Goal: Navigation & Orientation: Find specific page/section

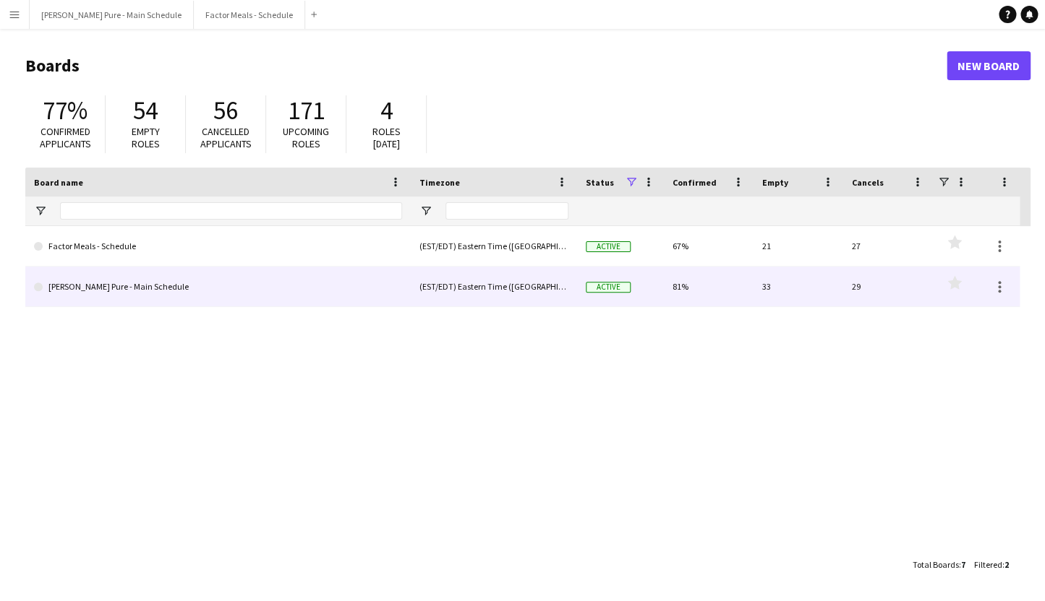
click at [73, 295] on link "[PERSON_NAME] Pure - Main Schedule" at bounding box center [218, 287] width 368 height 40
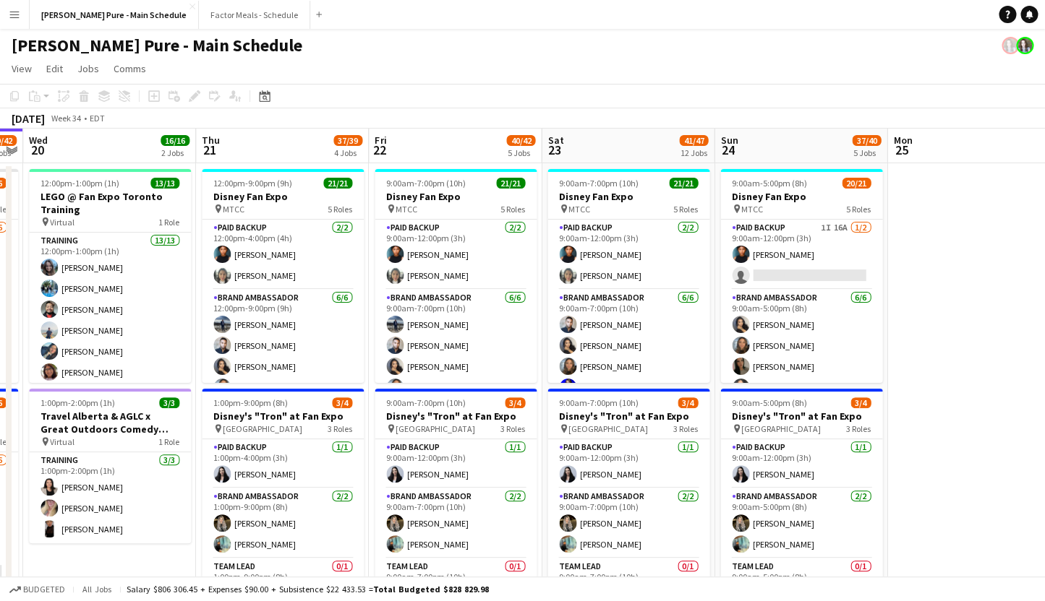
scroll to position [0, 674]
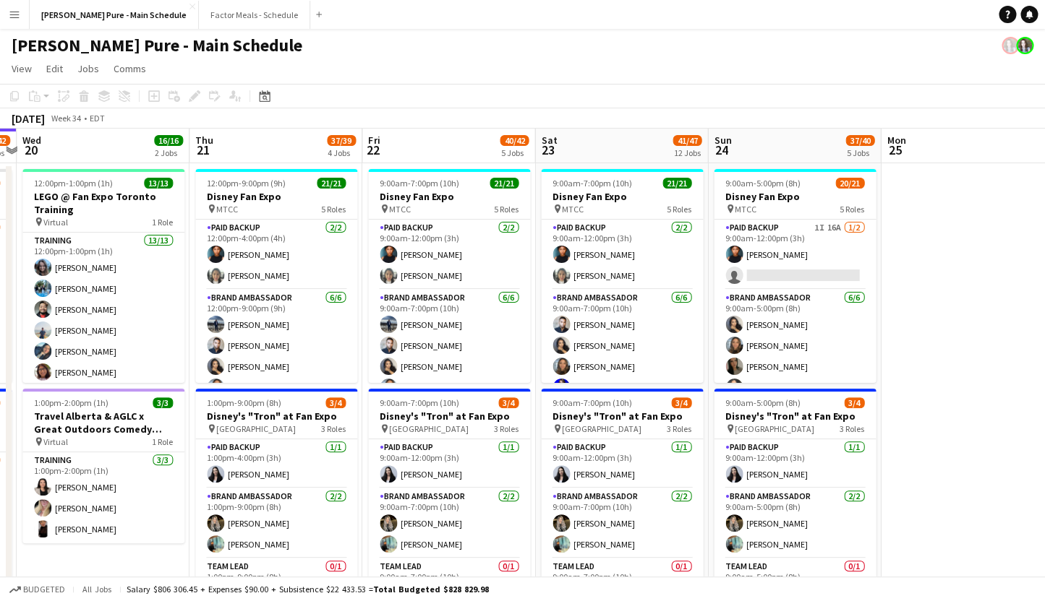
drag, startPoint x: 710, startPoint y: 334, endPoint x: 381, endPoint y: 317, distance: 329.3
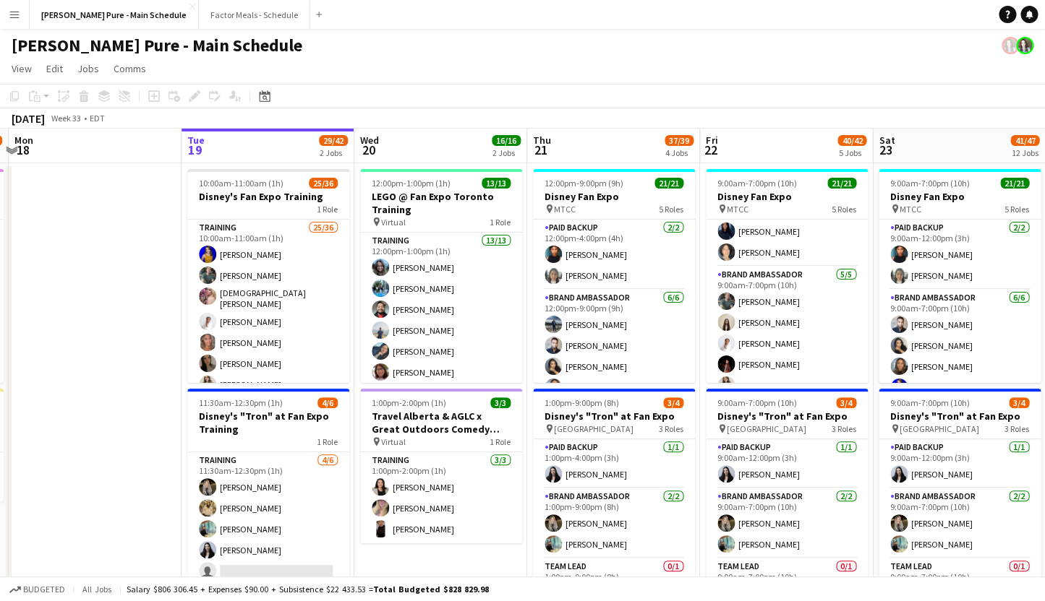
scroll to position [0, 336]
drag, startPoint x: 303, startPoint y: 289, endPoint x: 625, endPoint y: 276, distance: 322.7
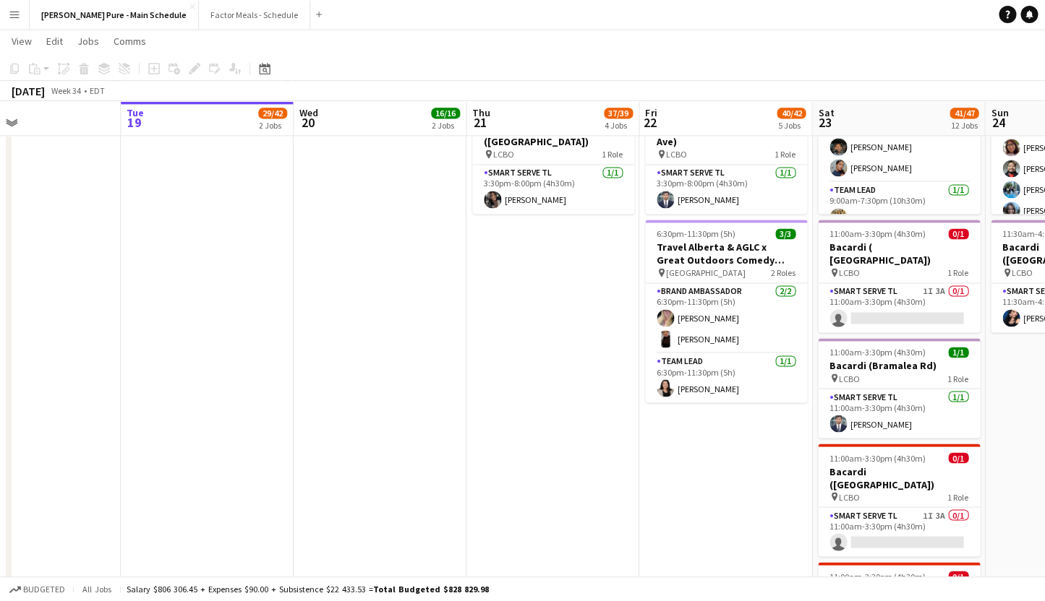
scroll to position [0, 554]
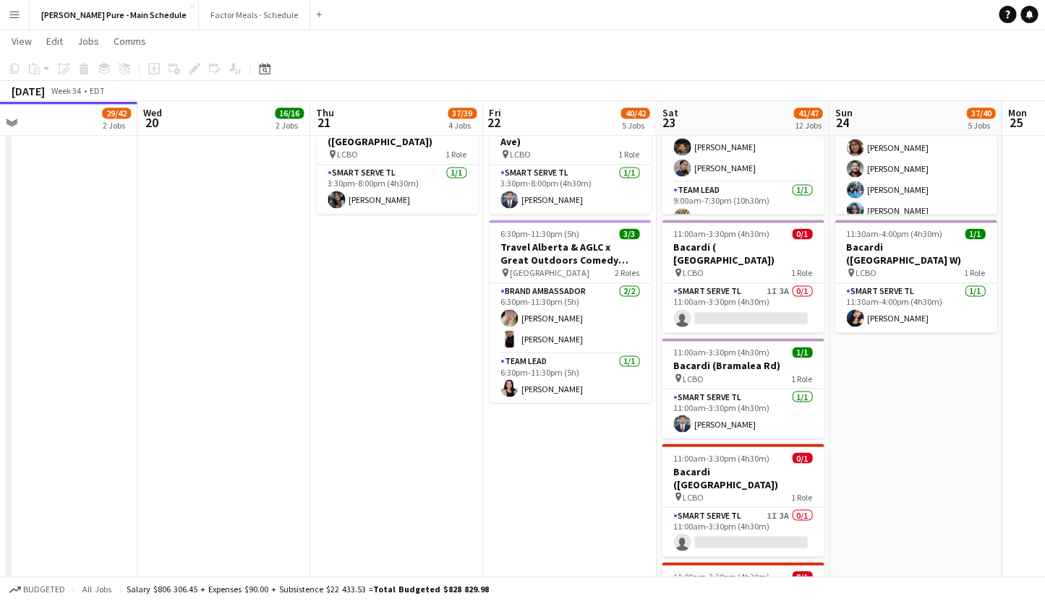
drag, startPoint x: 749, startPoint y: 465, endPoint x: 531, endPoint y: 461, distance: 217.6
click at [531, 461] on app-calendar-viewport "Sat 16 24/25 8 Jobs Sun 17 15/17 2 Jobs Mon 18 Tue 19 29/42 2 Jobs Wed 20 16/16…" at bounding box center [522, 299] width 1045 height 1937
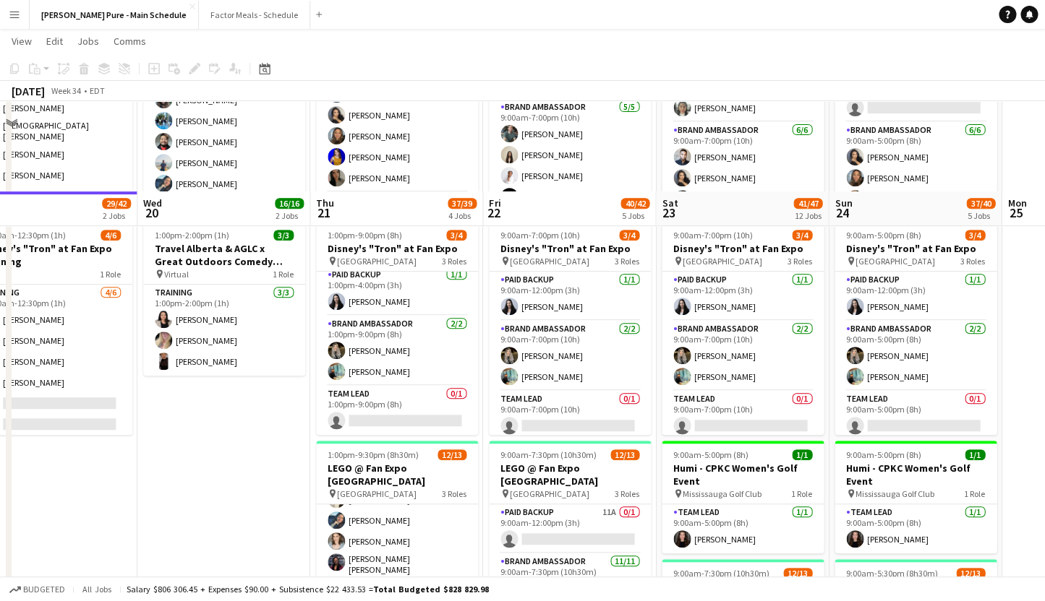
scroll to position [0, 0]
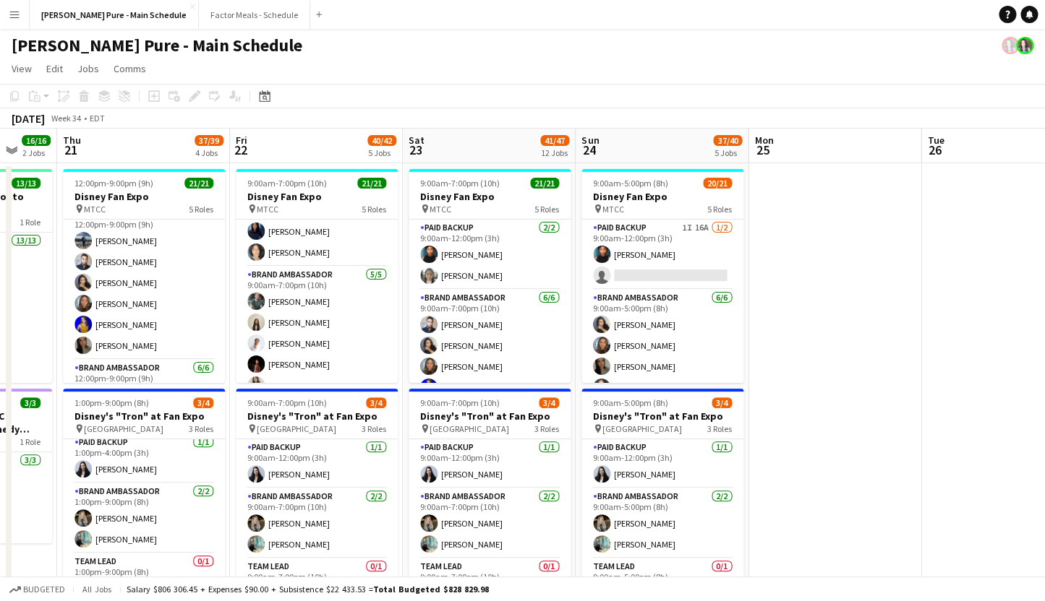
drag, startPoint x: 750, startPoint y: 356, endPoint x: 153, endPoint y: 324, distance: 598.0
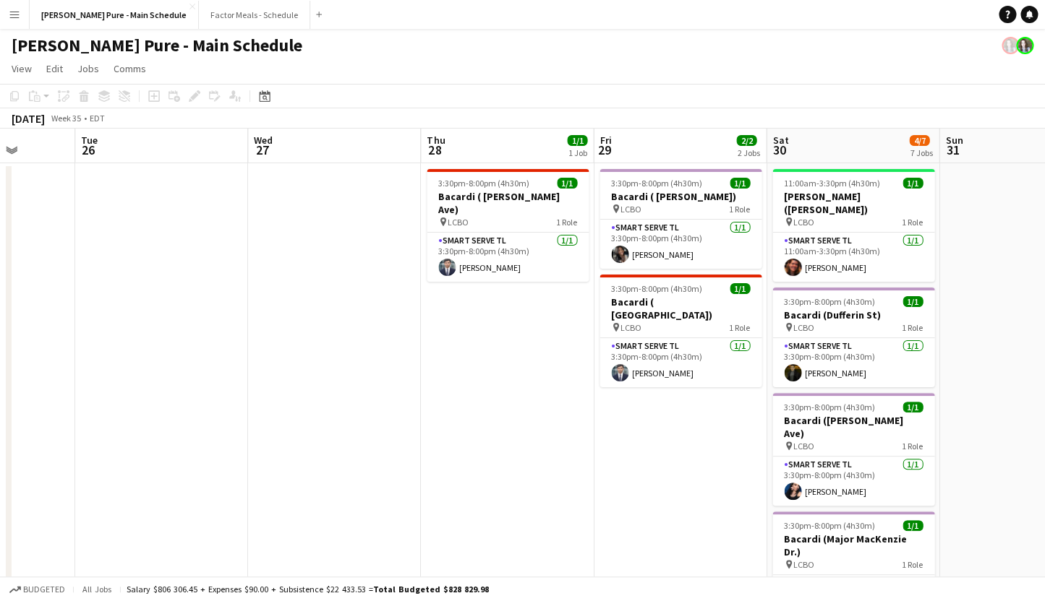
drag, startPoint x: 559, startPoint y: 346, endPoint x: 124, endPoint y: 286, distance: 439.4
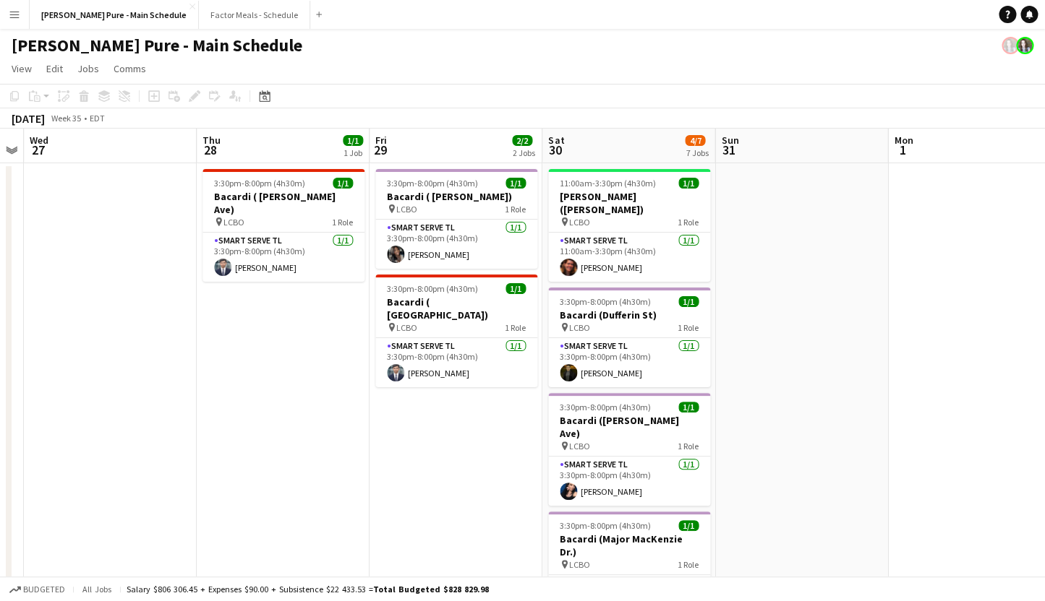
drag, startPoint x: 439, startPoint y: 390, endPoint x: 218, endPoint y: 313, distance: 233.4
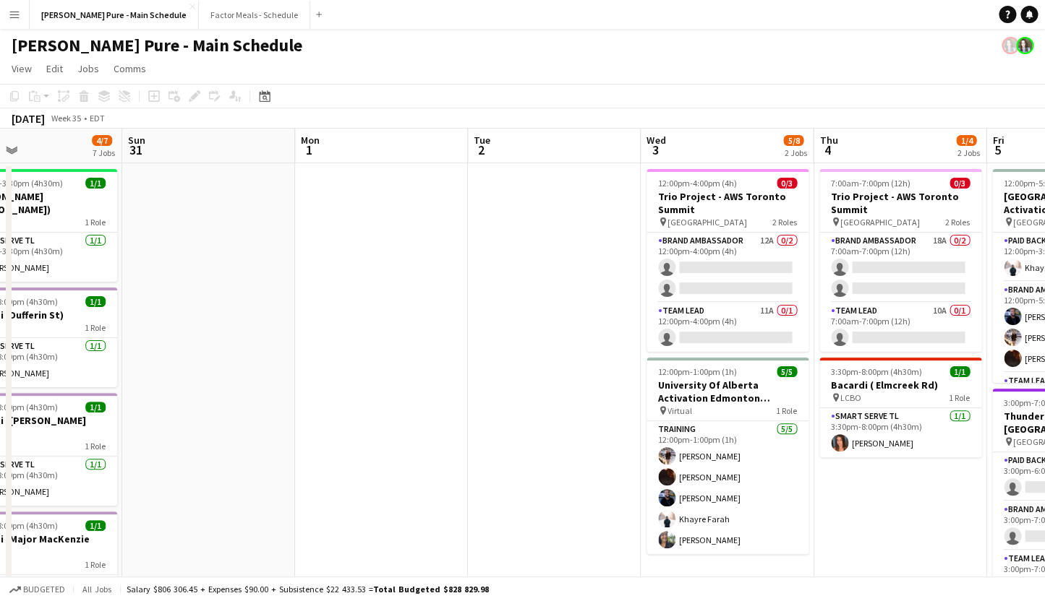
drag, startPoint x: 977, startPoint y: 355, endPoint x: 387, endPoint y: 364, distance: 589.9
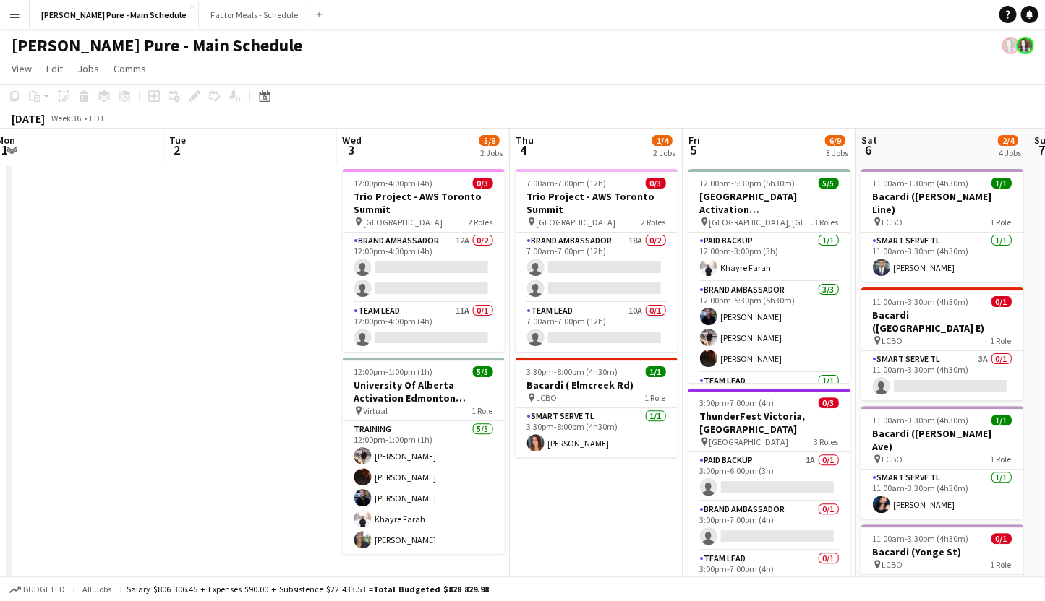
drag, startPoint x: 523, startPoint y: 415, endPoint x: 218, endPoint y: 346, distance: 312.0
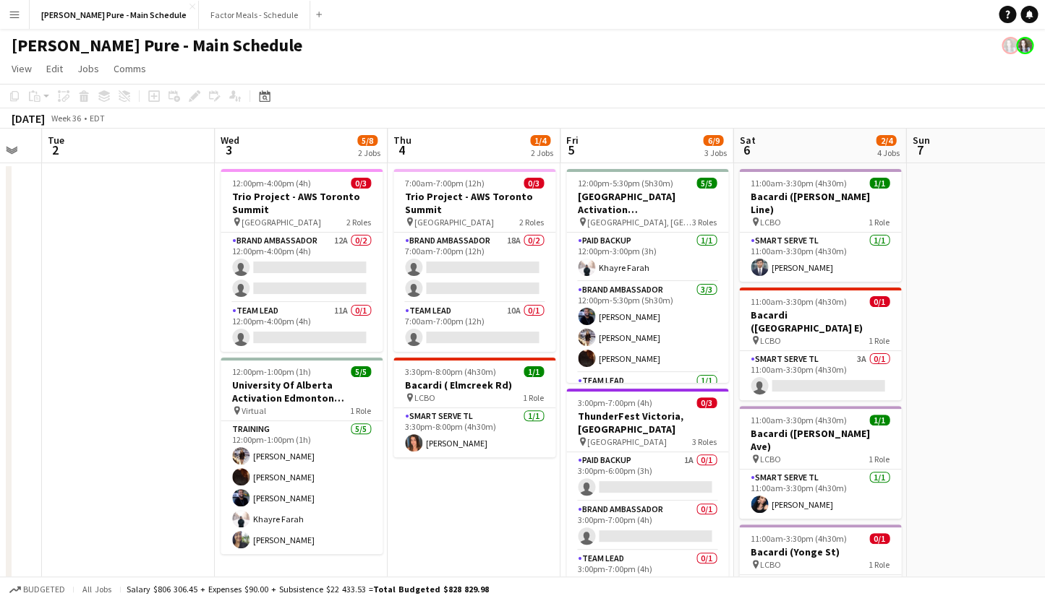
drag, startPoint x: 591, startPoint y: 508, endPoint x: 470, endPoint y: 468, distance: 128.0
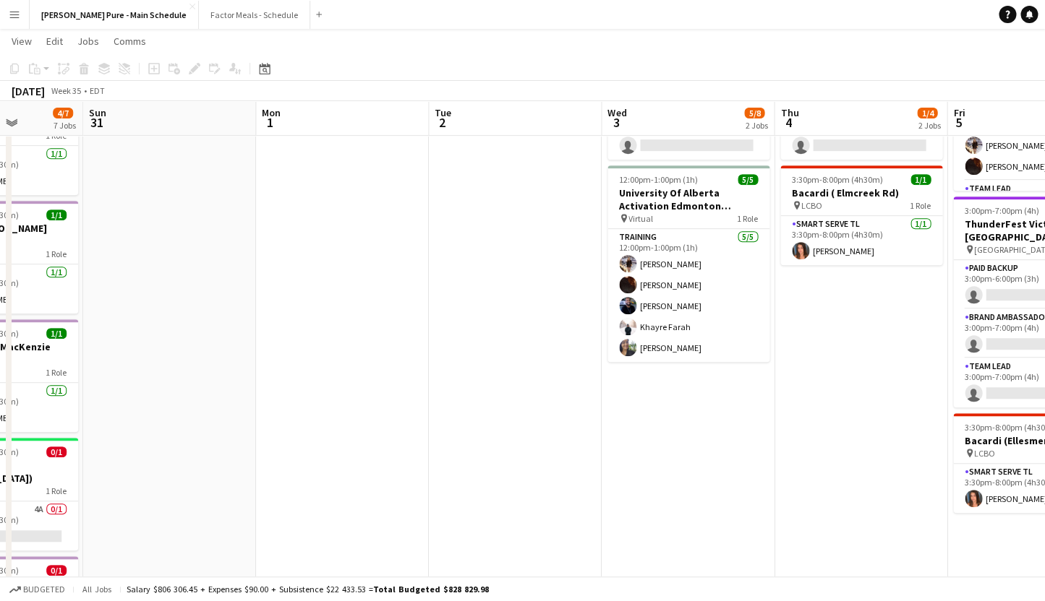
drag, startPoint x: 484, startPoint y: 454, endPoint x: 877, endPoint y: 468, distance: 392.8
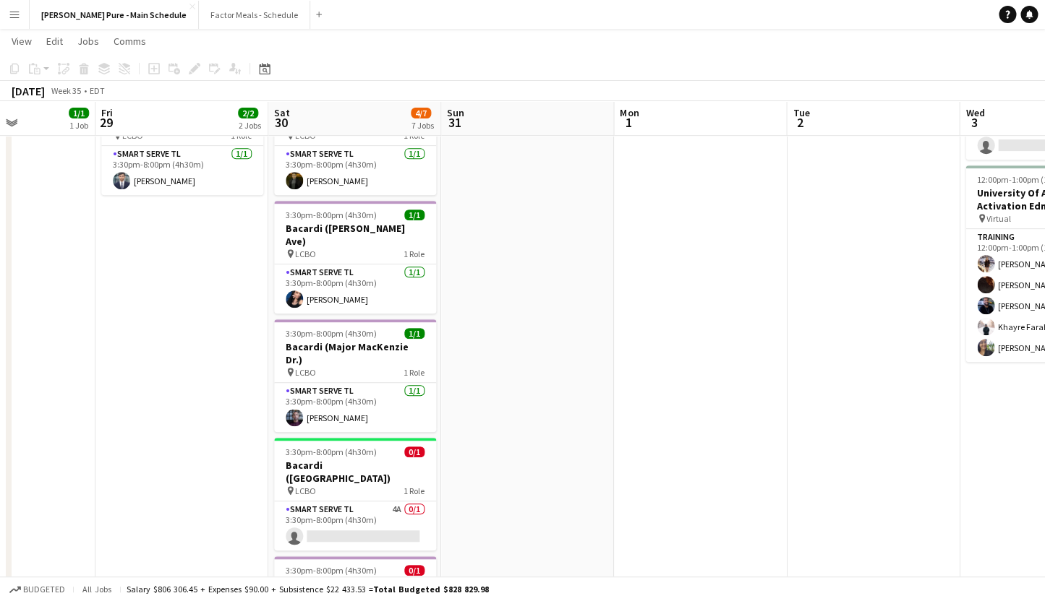
drag, startPoint x: 845, startPoint y: 466, endPoint x: 1051, endPoint y: 468, distance: 206.0
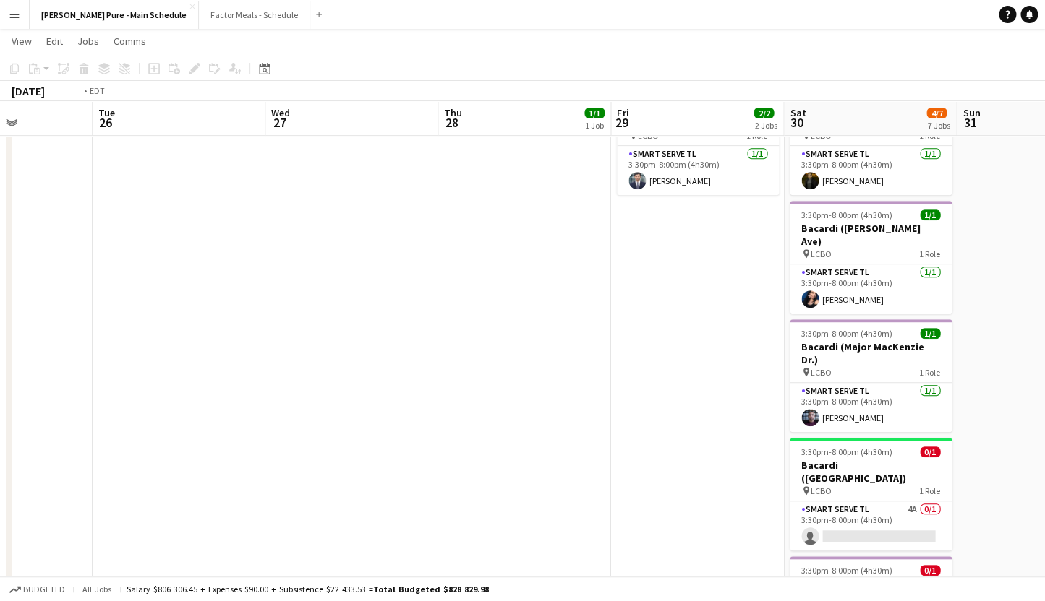
drag, startPoint x: 340, startPoint y: 396, endPoint x: 1051, endPoint y: 339, distance: 713.6
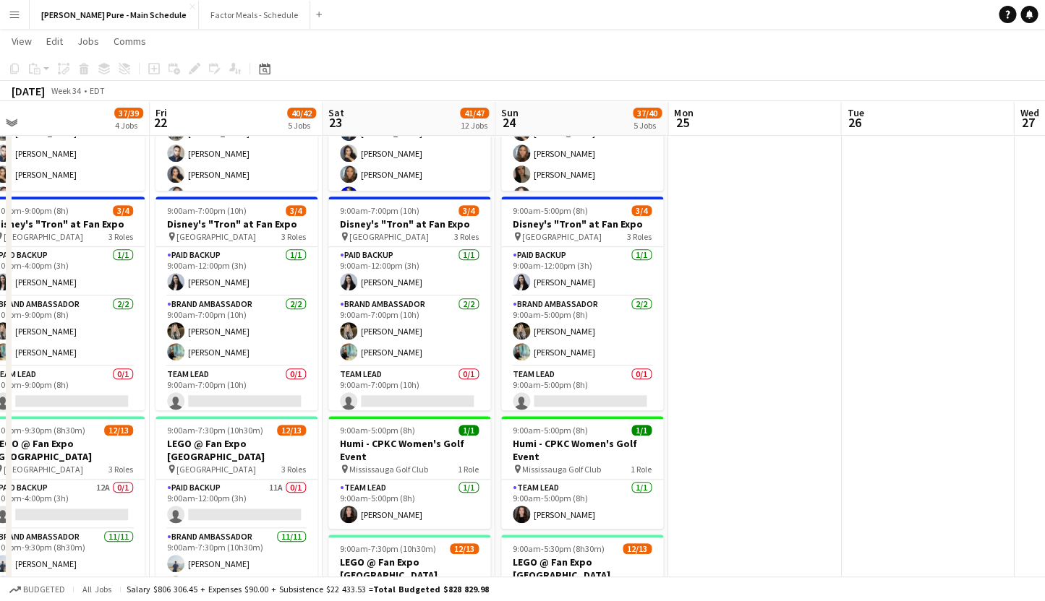
drag, startPoint x: 304, startPoint y: 307, endPoint x: 880, endPoint y: 314, distance: 576.2
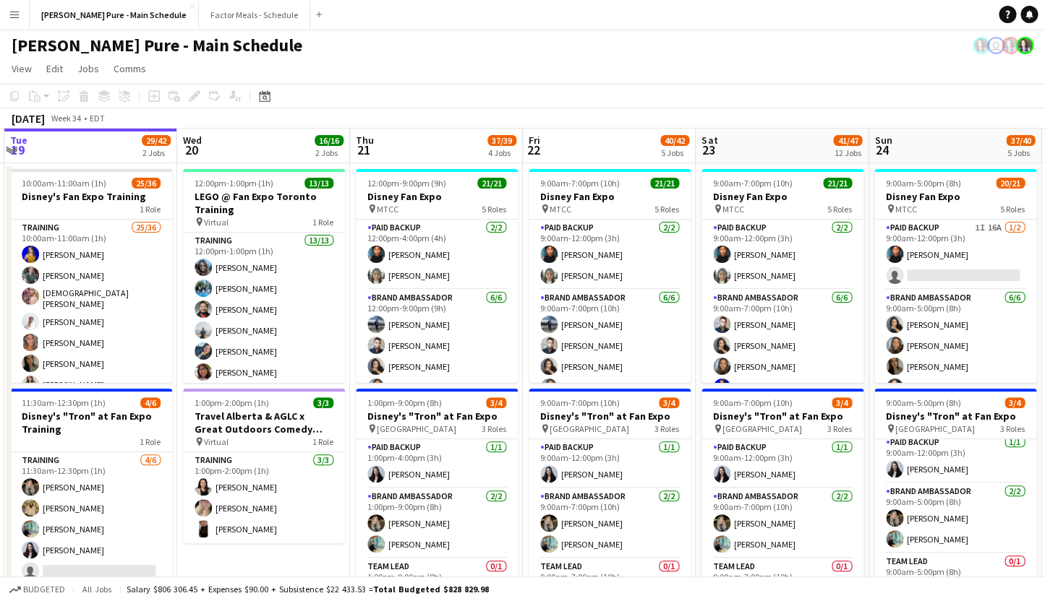
scroll to position [0, 330]
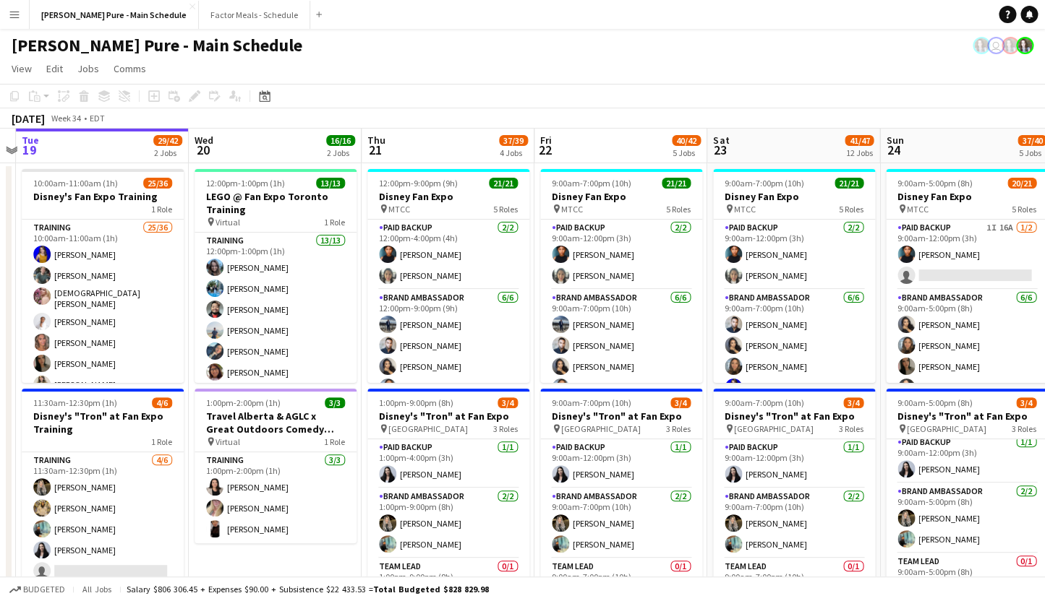
drag, startPoint x: 391, startPoint y: 353, endPoint x: 776, endPoint y: 312, distance: 386.7
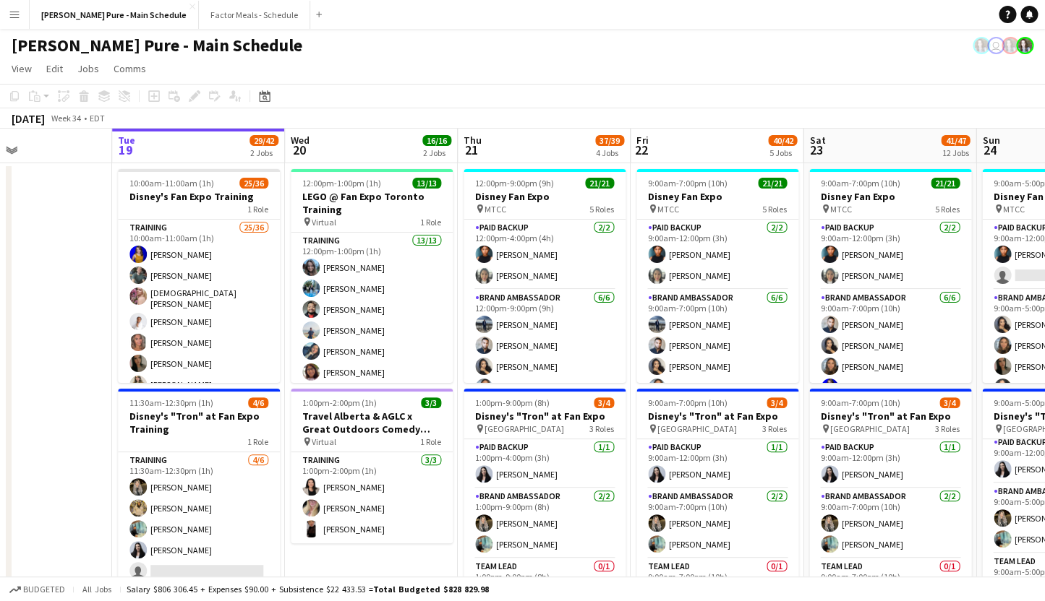
scroll to position [0, 397]
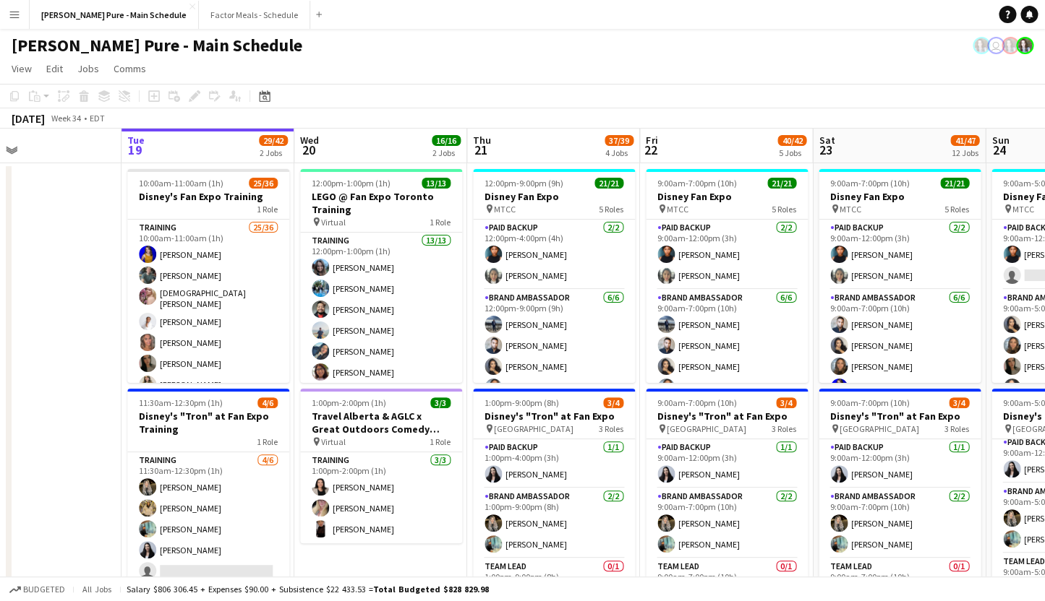
drag, startPoint x: 478, startPoint y: 338, endPoint x: 563, endPoint y: 335, distance: 85.3
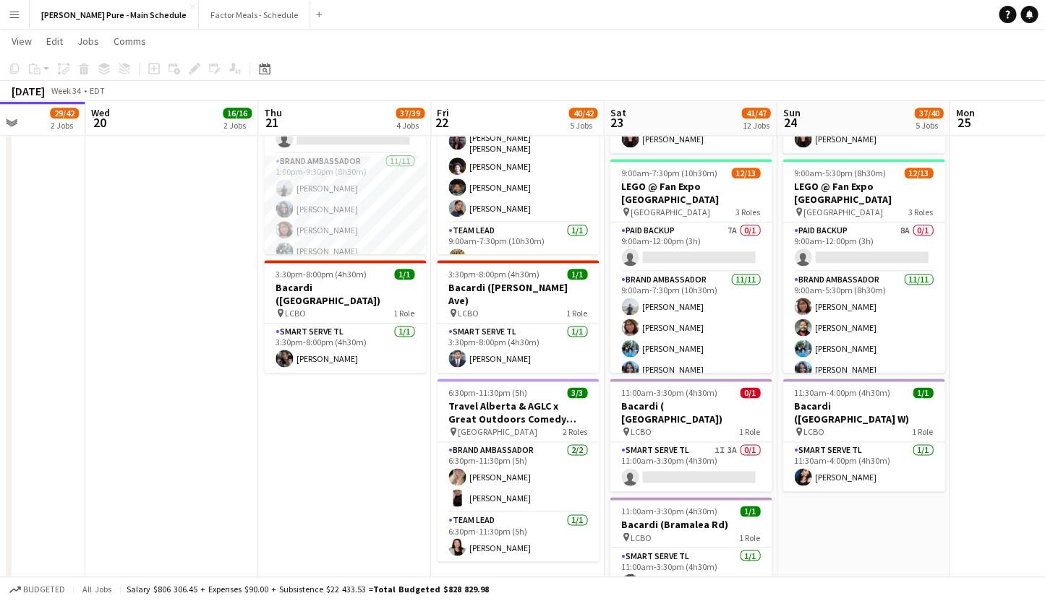
scroll to position [0, 614]
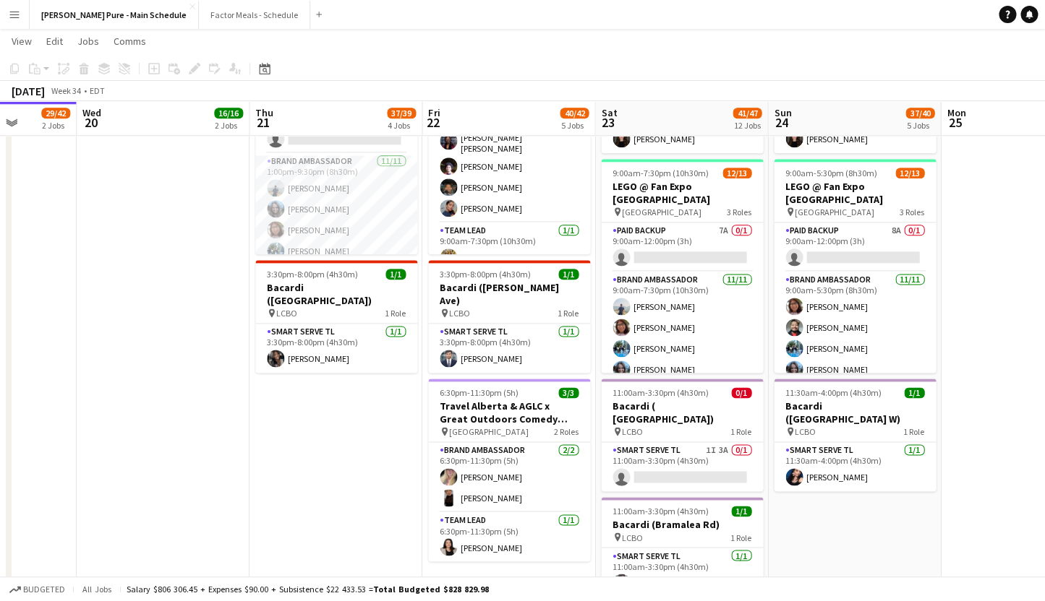
drag, startPoint x: 892, startPoint y: 410, endPoint x: 680, endPoint y: 385, distance: 213.9
click at [680, 386] on app-calendar-viewport "Sat 16 24/25 8 Jobs Sun 17 15/17 2 Jobs Mon 18 Tue 19 29/42 2 Jobs Wed 20 16/16…" at bounding box center [522, 458] width 1045 height 1937
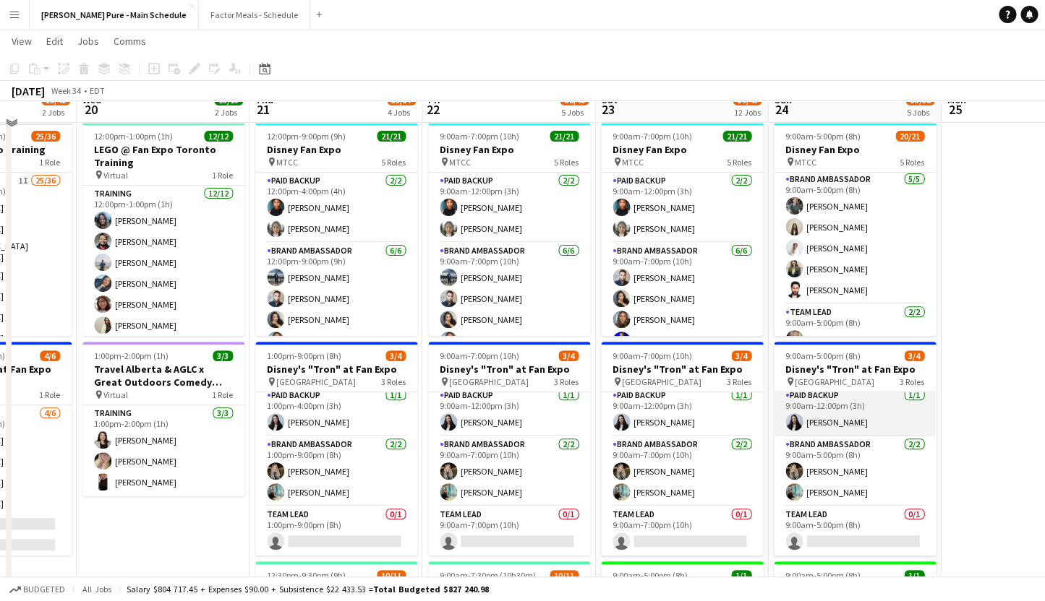
scroll to position [5, 0]
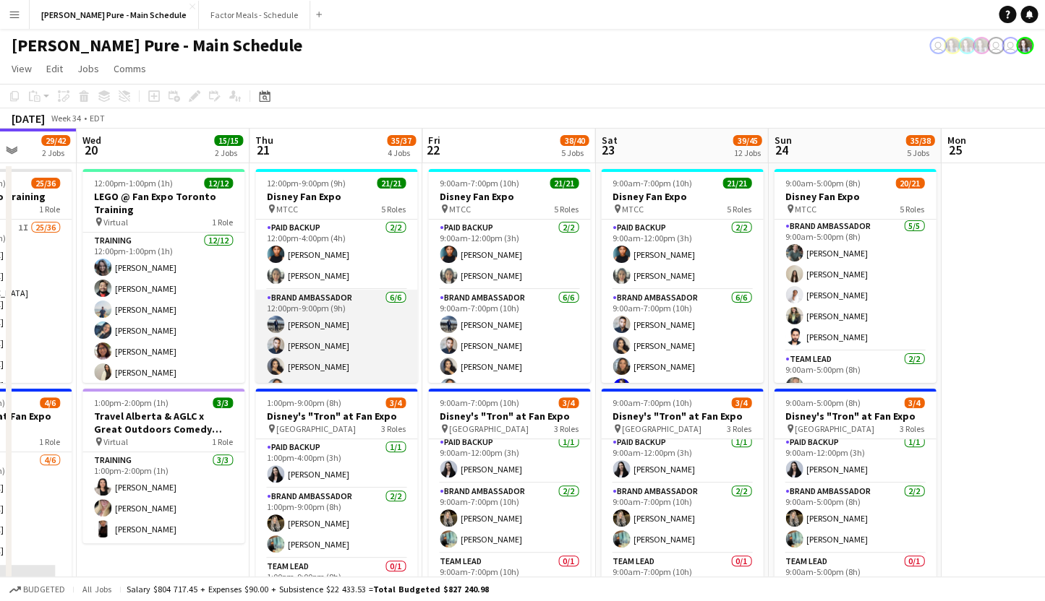
click at [314, 324] on app-card-role "Brand Ambassador [DATE] 12:00pm-9:00pm (9h) [PERSON_NAME] [PERSON_NAME] [PERSON…" at bounding box center [336, 367] width 162 height 154
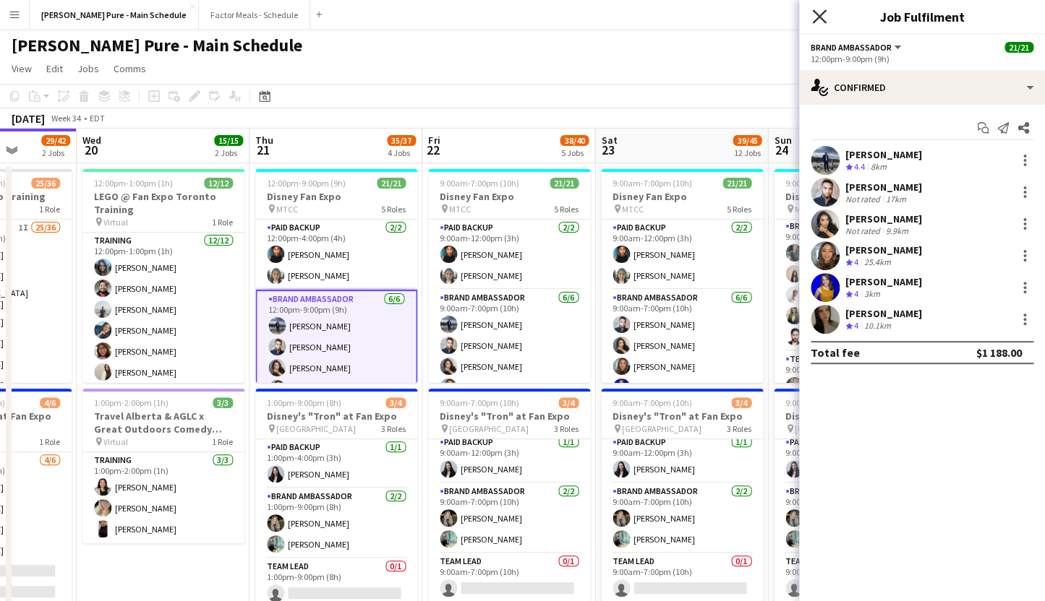
click at [820, 18] on icon at bounding box center [819, 16] width 14 height 14
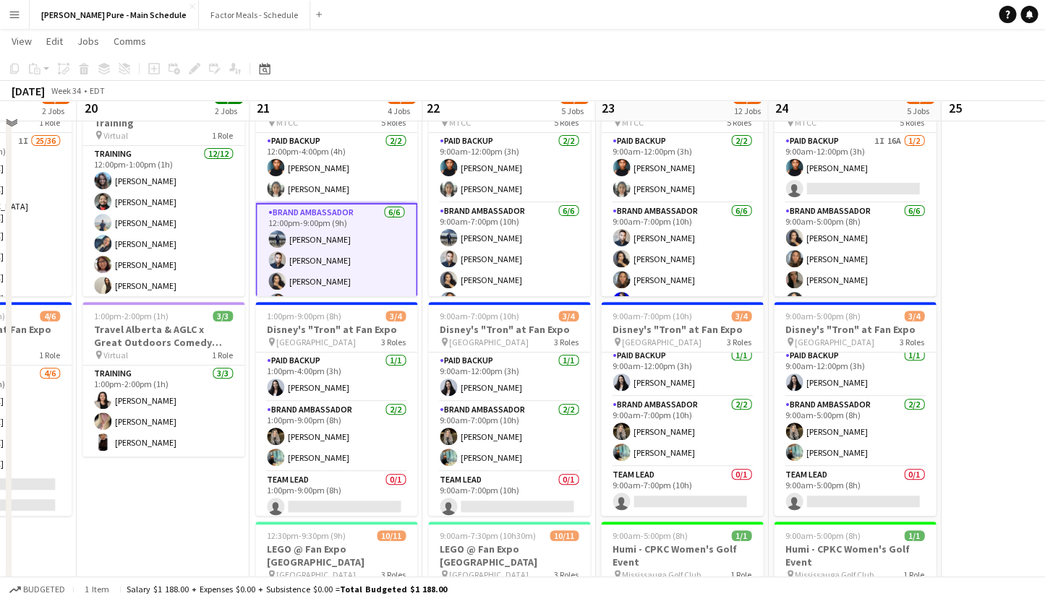
scroll to position [0, 0]
